Goal: Task Accomplishment & Management: Use online tool/utility

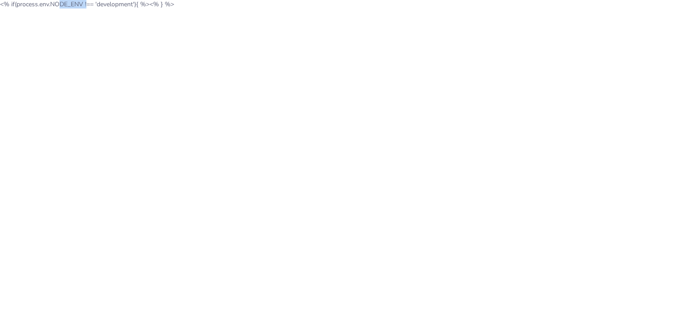
drag, startPoint x: 51, startPoint y: 4, endPoint x: 84, endPoint y: 4, distance: 32.7
click at [84, 4] on body "<% if(process.env.NODE_ENV !== 'development'){ %> <% } %>" at bounding box center [342, 4] width 684 height 9
copy body "NODE_ENV"
